Goal: Task Accomplishment & Management: Use online tool/utility

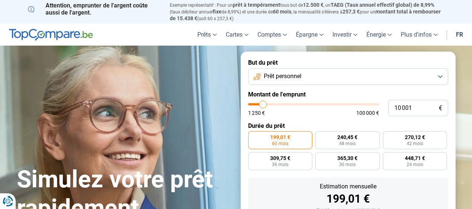
type input "11 250"
type input "11250"
type input "13 000"
type input "13000"
type input "15 000"
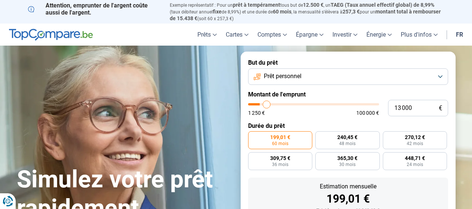
type input "15000"
type input "16 250"
type input "16250"
type input "18 000"
type input "18000"
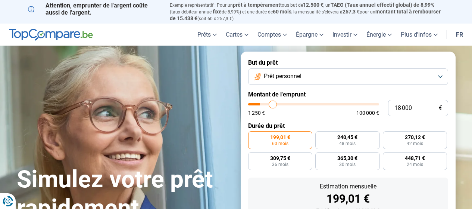
type input "18 500"
type input "18500"
type input "19 250"
type input "19250"
type input "19 500"
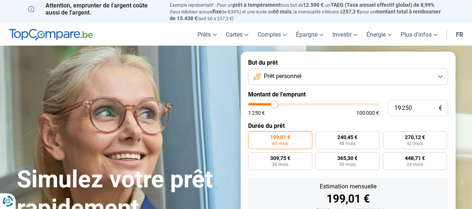
type input "19500"
type input "20 000"
type input "20000"
type input "20 500"
type input "20500"
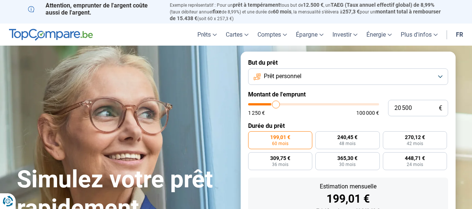
type input "21 250"
type input "21250"
type input "21 750"
type input "21750"
type input "22 250"
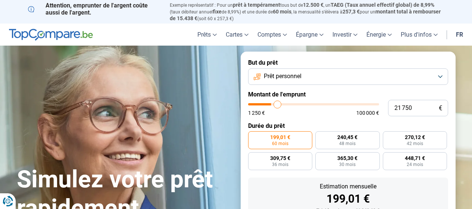
type input "22250"
type input "22 750"
type input "22750"
type input "23 000"
type input "23000"
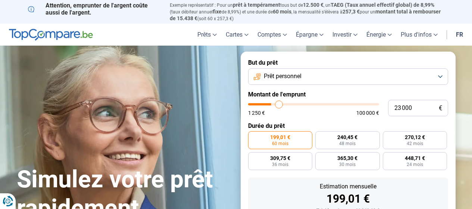
type input "23 500"
type input "23500"
type input "23 750"
type input "23750"
type input "24 000"
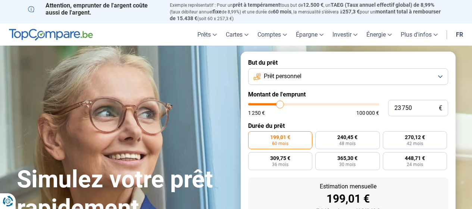
type input "24000"
type input "24 250"
type input "24250"
type input "25 500"
type input "25500"
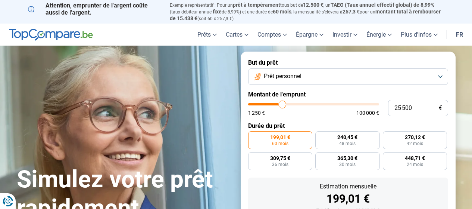
type input "26 000"
type input "26000"
type input "26 750"
type input "26750"
type input "27 000"
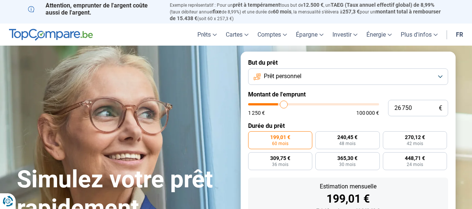
type input "27000"
type input "27 250"
type input "27250"
type input "27 500"
type input "27500"
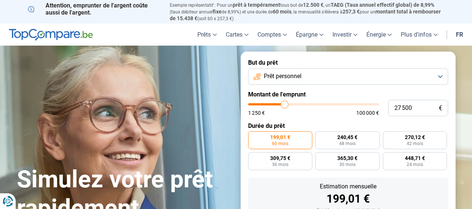
type input "28 000"
type input "28000"
type input "28 250"
type input "28250"
type input "28 500"
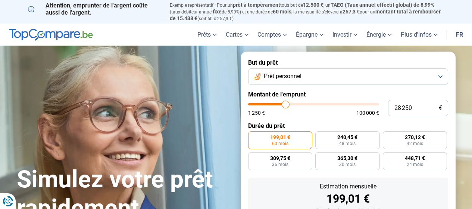
type input "28500"
type input "28 750"
type input "28750"
type input "29 000"
type input "29000"
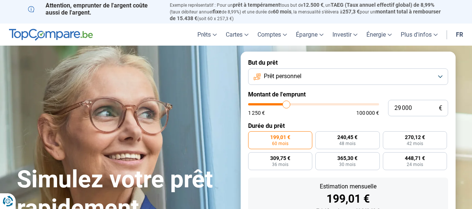
type input "29 250"
drag, startPoint x: 0, startPoint y: 0, endPoint x: 287, endPoint y: 104, distance: 305.4
type input "29250"
click at [287, 104] on input "range" at bounding box center [313, 104] width 131 height 2
radio input "false"
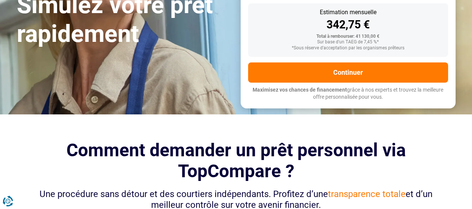
scroll to position [178, 0]
